Goal: Communication & Community: Answer question/provide support

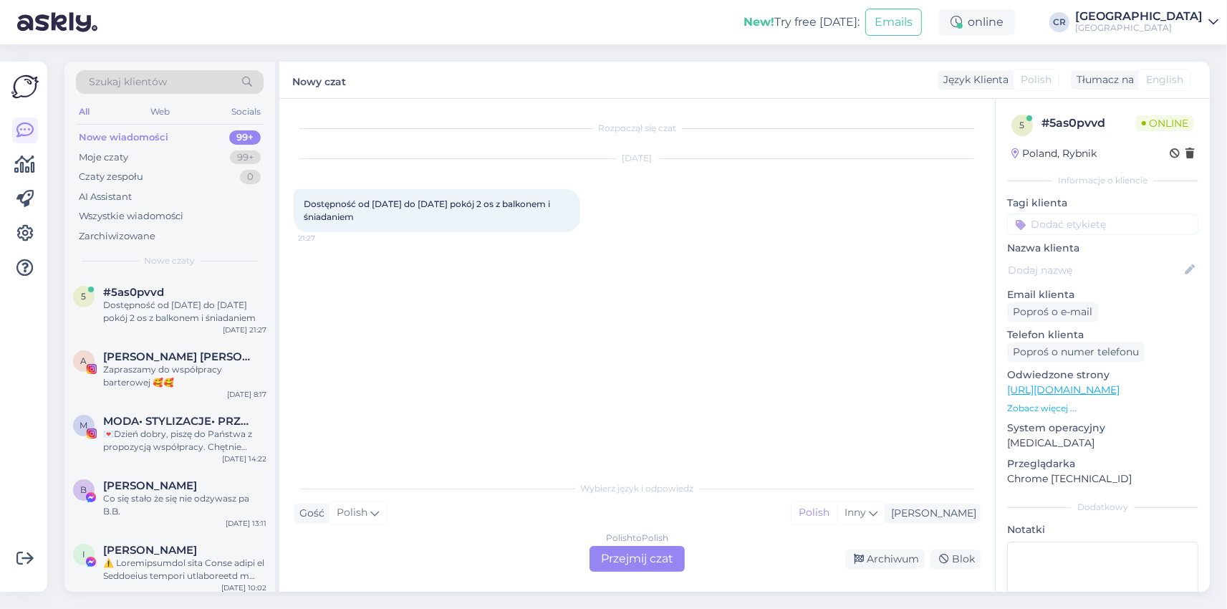
click at [630, 552] on div "Polish to Polish Przejmij czat" at bounding box center [637, 559] width 95 height 26
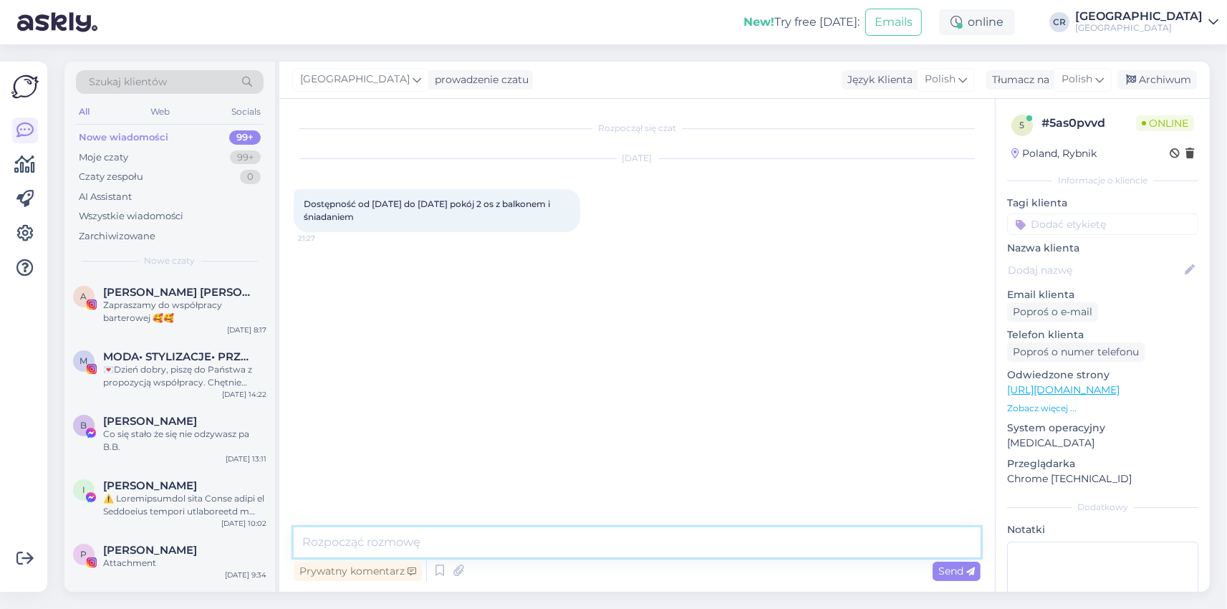
click at [379, 540] on textarea at bounding box center [637, 542] width 687 height 30
type textarea "Pokój Comfort Plus w budynku Mineral SPA w cenie 2 650 zł."
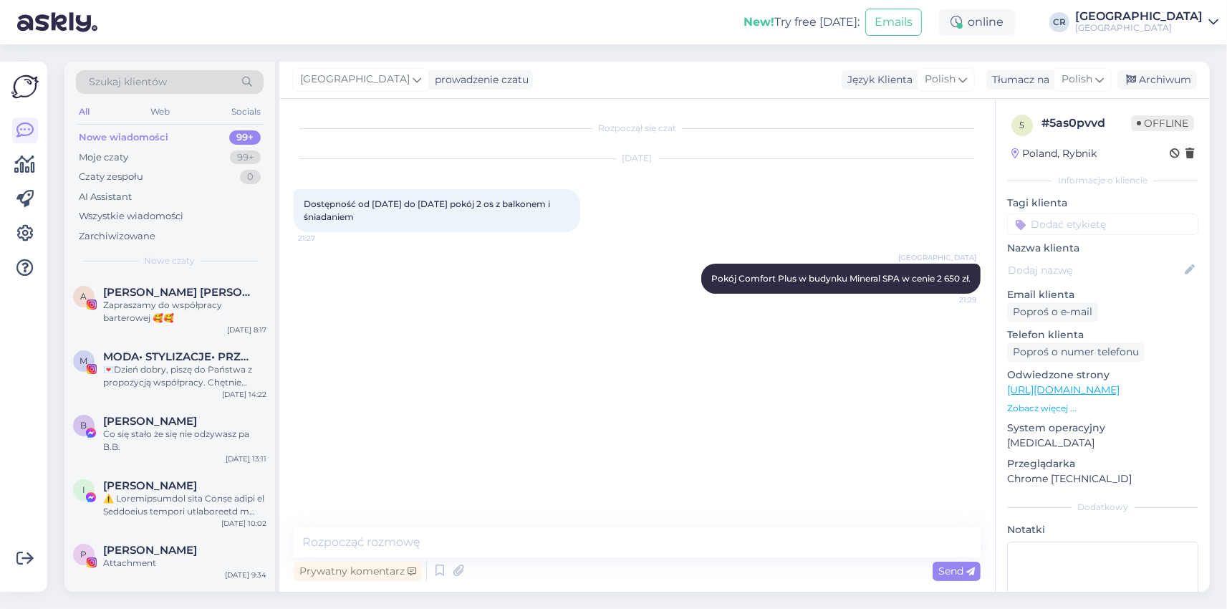
click at [562, 339] on div "Rozpoczął się czat [DATE] Dostępność od [DATE] do [DATE] pokój 2 os z balkonem …" at bounding box center [644, 313] width 700 height 401
click at [432, 365] on div "Rozpoczął się czat [DATE] Dostępność od [DATE] do [DATE] pokój 2 os z balkonem …" at bounding box center [644, 313] width 700 height 401
